Goal: Task Accomplishment & Management: Complete application form

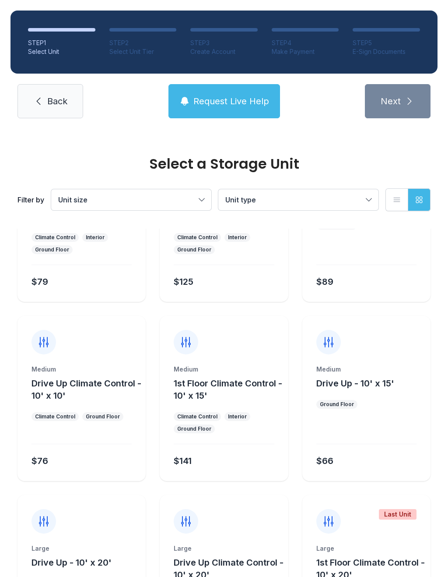
click at [45, 100] on link "Back" at bounding box center [51, 101] width 66 height 34
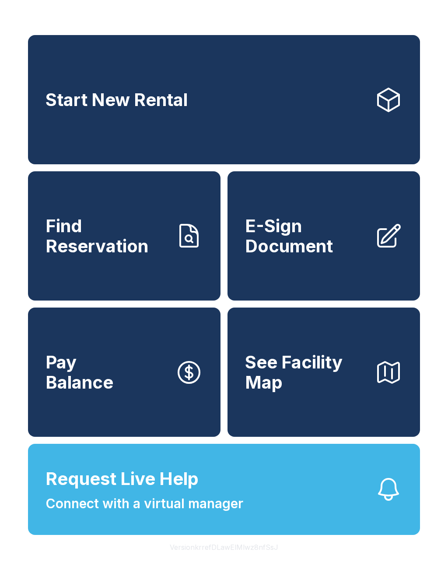
click at [285, 256] on span "E-Sign Document" at bounding box center [306, 236] width 123 height 40
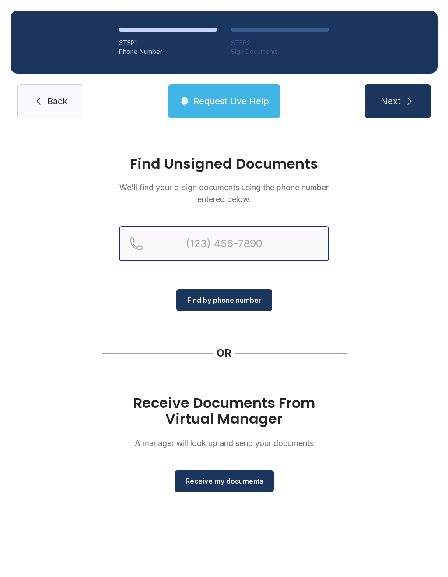
click at [191, 229] on input "Reservation phone number" at bounding box center [224, 243] width 210 height 35
type input "("
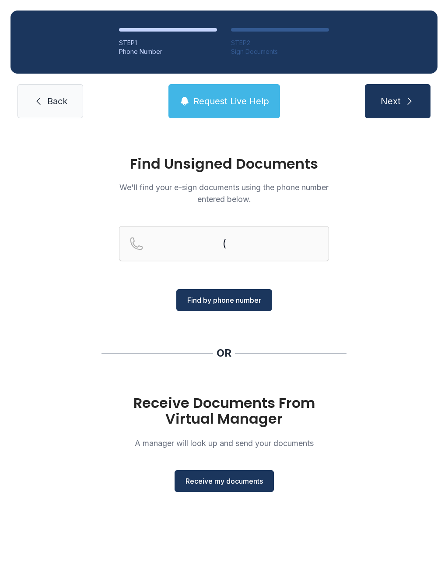
click at [365, 374] on div "Find Unsigned Documents We'll find your e-sign documents using the phone number…" at bounding box center [224, 328] width 448 height 398
click at [246, 482] on span "Receive my documents" at bounding box center [225, 481] width 78 height 11
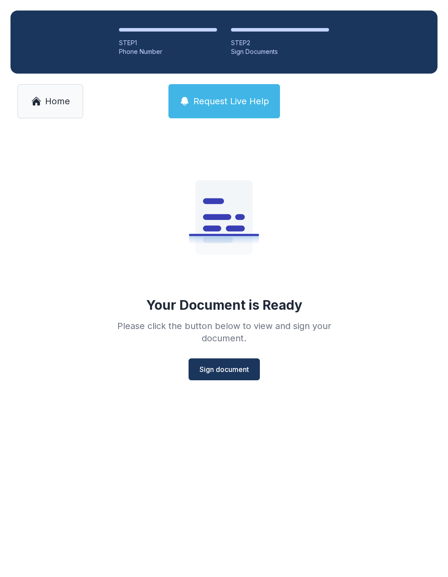
click at [212, 368] on span "Sign document" at bounding box center [224, 369] width 49 height 11
